Goal: Navigation & Orientation: Go to known website

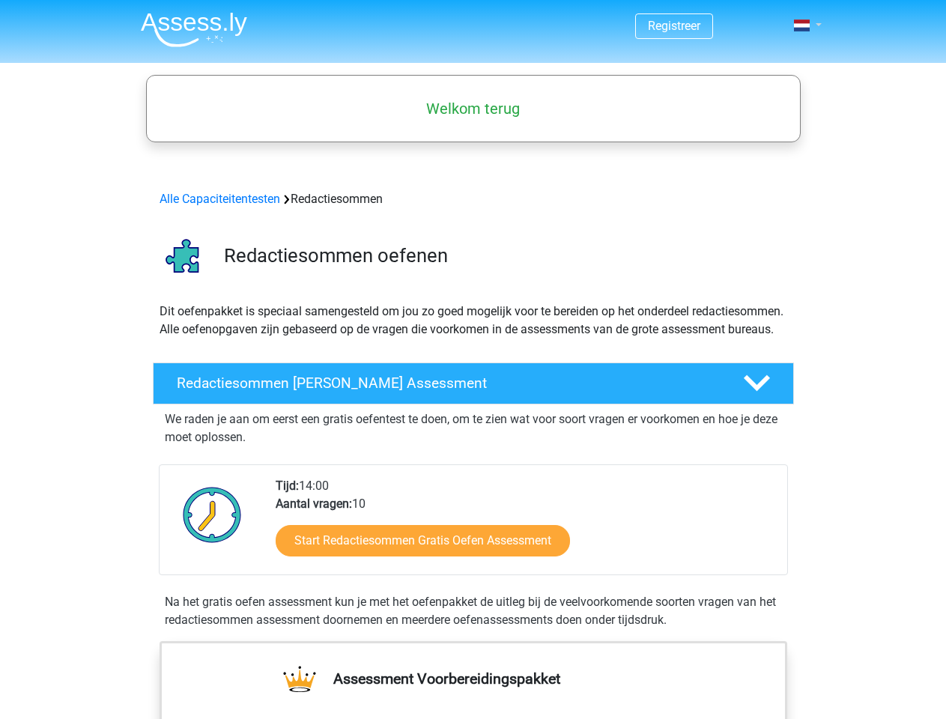
click at [803, 25] on span at bounding box center [802, 25] width 16 height 12
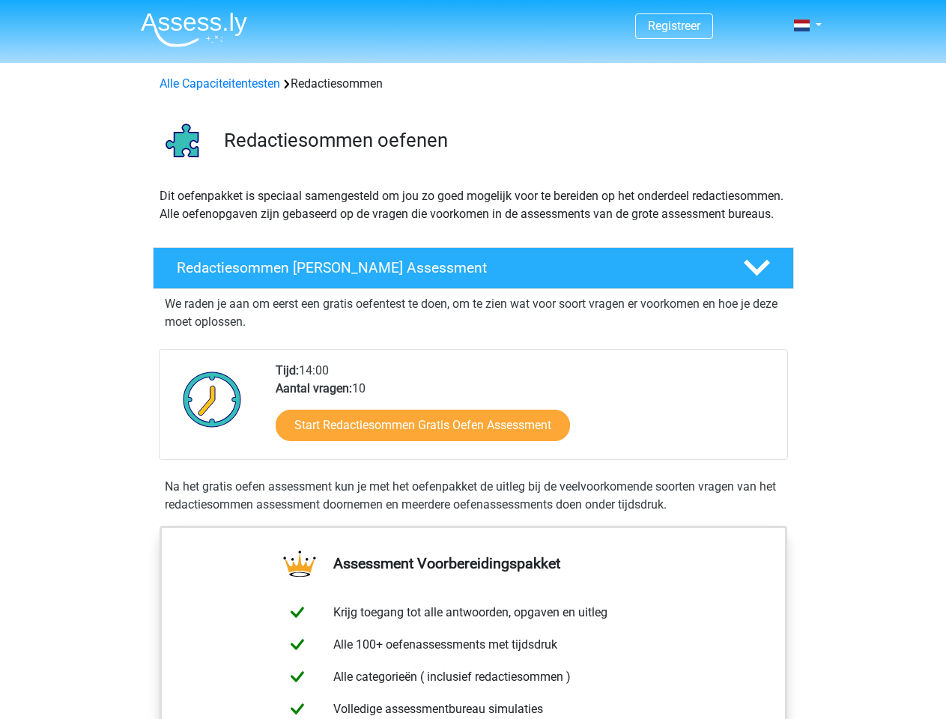
click at [803, 25] on span at bounding box center [802, 25] width 16 height 12
